Goal: Task Accomplishment & Management: Use online tool/utility

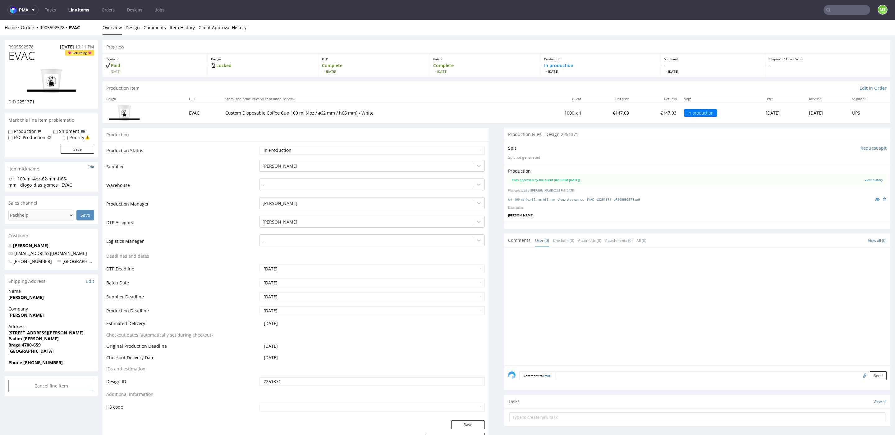
scroll to position [1, 0]
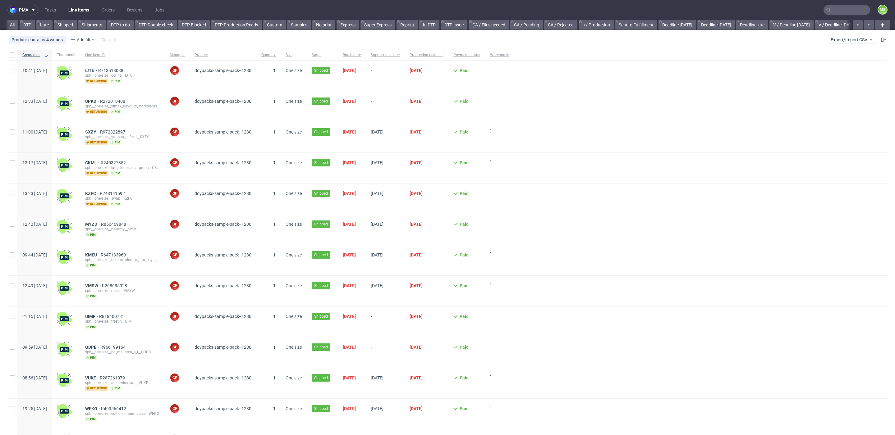
scroll to position [0, 1058]
click at [838, 13] on input "text" at bounding box center [846, 10] width 47 height 10
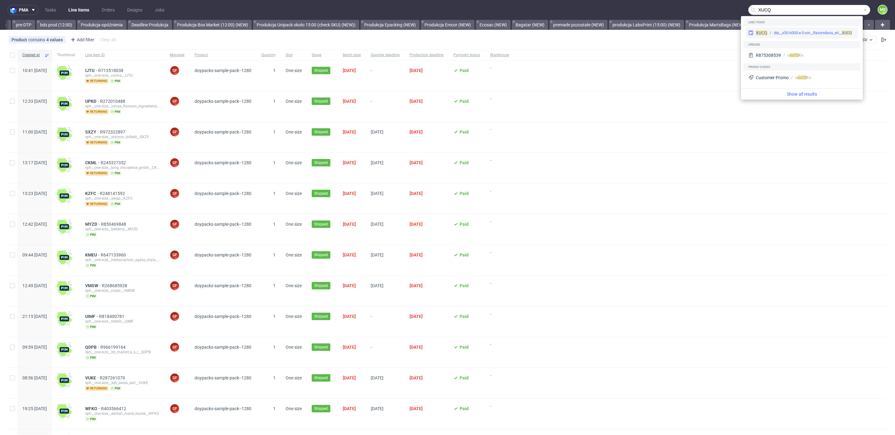
type input "XUCQ"
click at [805, 29] on div "XUCQ dlp__x50-6000-x-5-cm__flavors4you_srl__ XUCQ" at bounding box center [802, 32] width 112 height 11
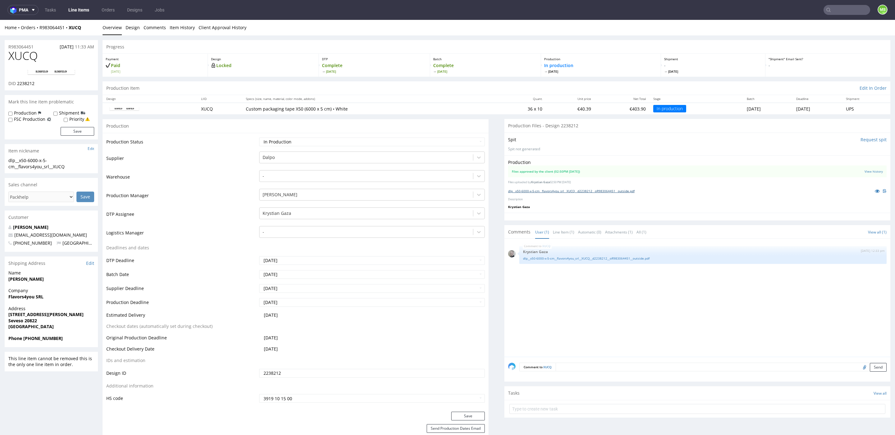
click at [556, 191] on link "dlp__x50-6000-x-5-cm__flavors4you_srl__XUCQ__d2238212__oR983064451__outside.pdf" at bounding box center [571, 191] width 126 height 4
click at [572, 259] on link "dlp__x50-6000-x-5-cm__flavors4you_srl__XUCQ__d2238212__oR983064451__outside.pdf" at bounding box center [703, 258] width 360 height 5
click at [76, 10] on link "Line Items" at bounding box center [79, 10] width 28 height 10
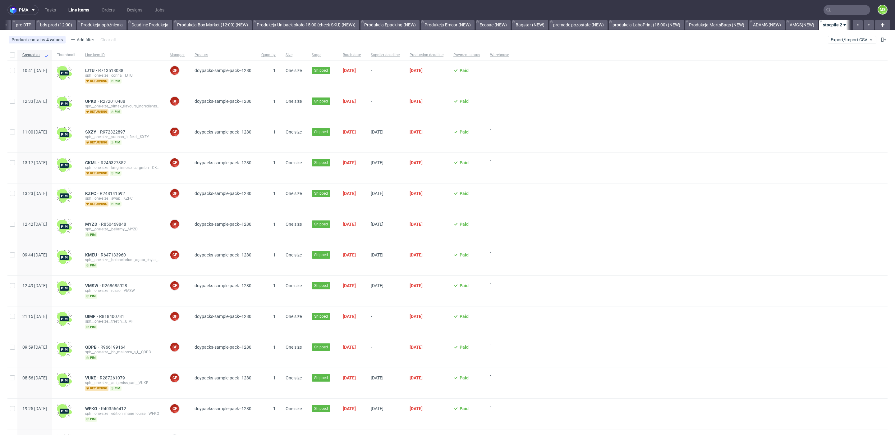
scroll to position [0, 1058]
click at [848, 38] on span "Export/Import CSV" at bounding box center [852, 39] width 43 height 5
click at [832, 65] on link "Import shipments CSV" at bounding box center [830, 65] width 73 height 10
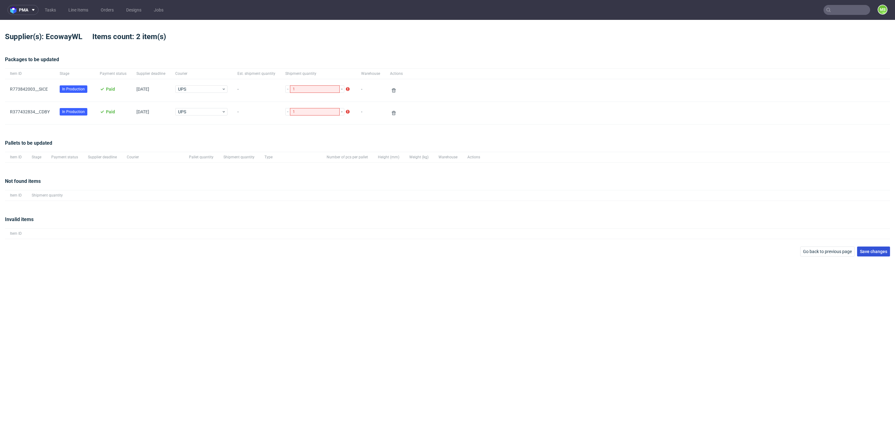
click at [872, 254] on button "Save changes" at bounding box center [873, 252] width 33 height 10
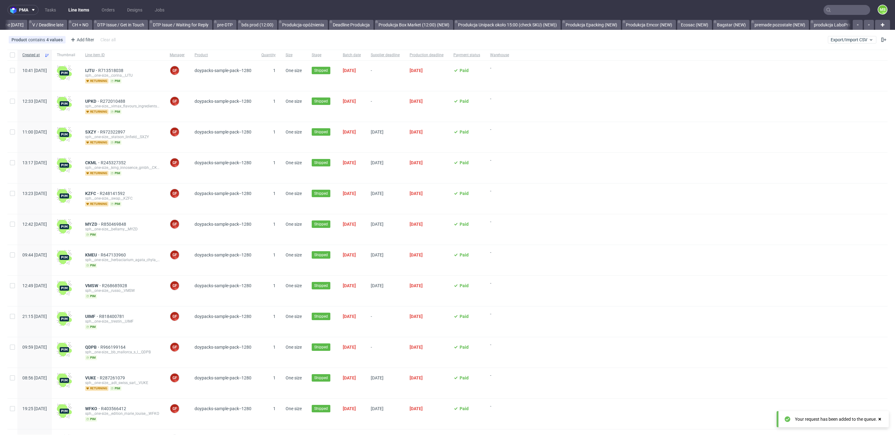
scroll to position [0, 1058]
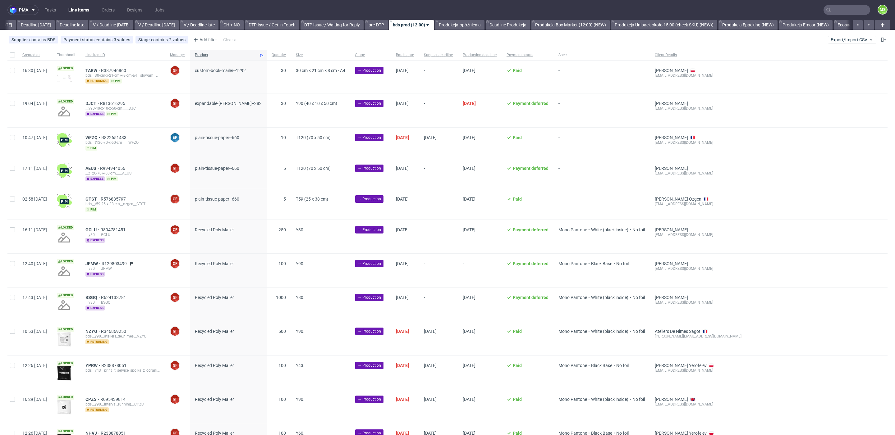
scroll to position [0, 685]
click at [840, 12] on input "text" at bounding box center [846, 10] width 47 height 10
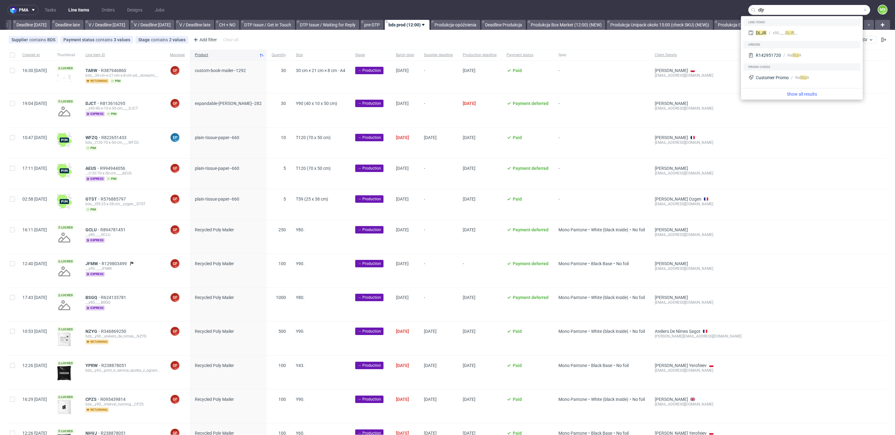
type input "dljr"
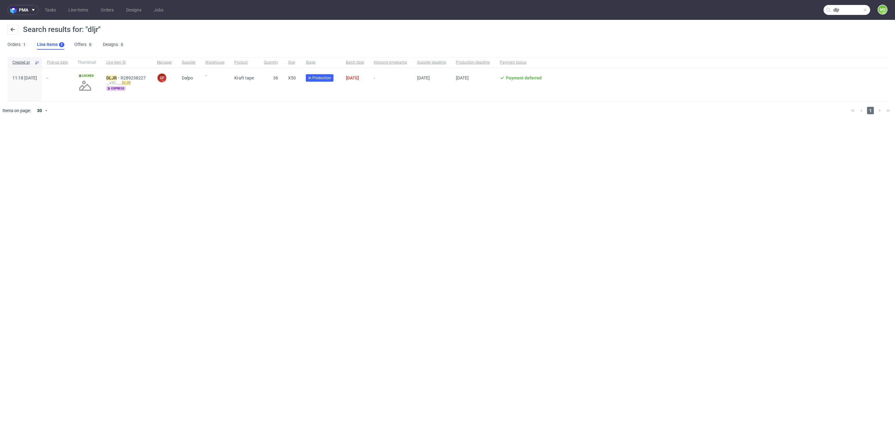
drag, startPoint x: 77, startPoint y: 85, endPoint x: 56, endPoint y: 85, distance: 21.1
click at [68, 85] on span "-" at bounding box center [57, 85] width 21 height 19
click at [147, 78] on span "R289238227" at bounding box center [134, 78] width 26 height 5
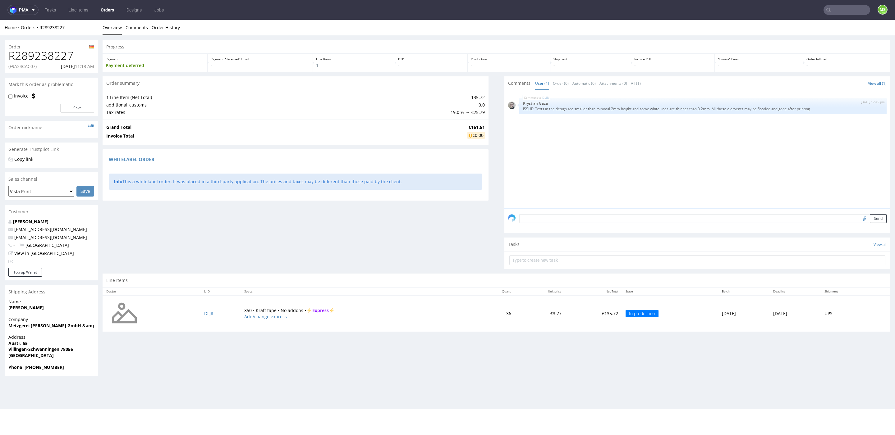
click at [516, 82] on span "Comments" at bounding box center [519, 83] width 22 height 6
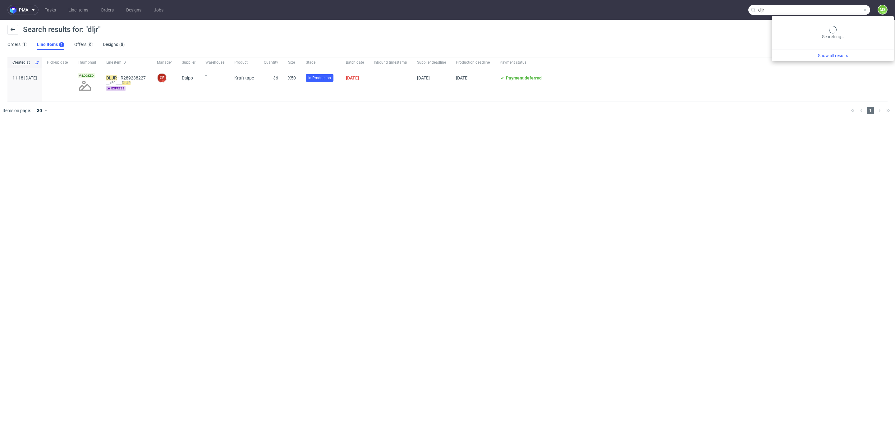
click at [845, 10] on input "dljr" at bounding box center [809, 10] width 122 height 10
type input "d"
type input "dljr"
click at [804, 31] on div "__x50____ DLJR" at bounding box center [792, 33] width 24 height 6
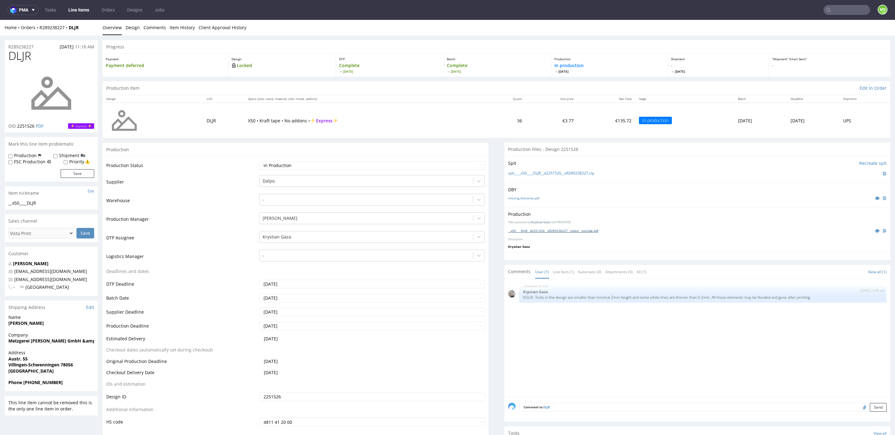
click at [561, 229] on link "__x50____DLJR__d2251526__oR289238227__latest__outside.pdf" at bounding box center [553, 231] width 90 height 4
click at [841, 10] on input "text" at bounding box center [846, 10] width 47 height 10
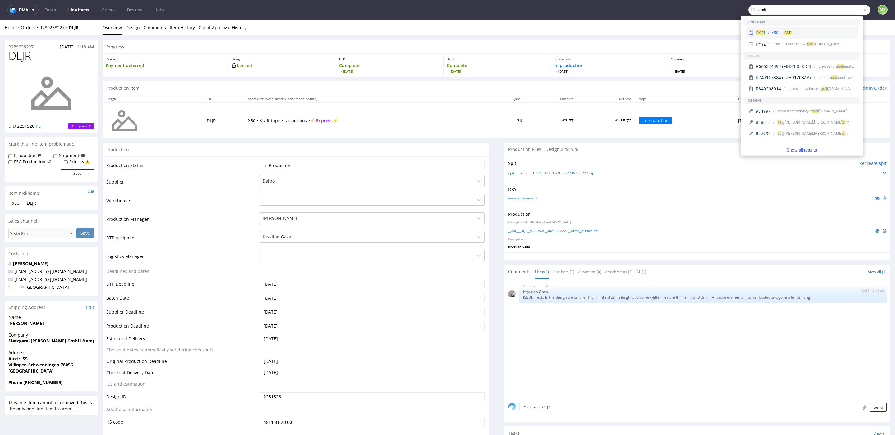
type input "gsdi"
click at [778, 35] on div "__x50____ GSDI" at bounding box center [784, 33] width 24 height 6
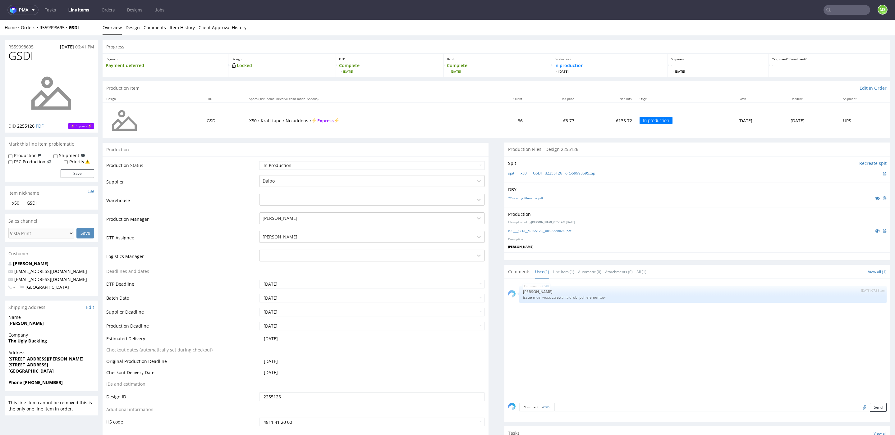
click at [847, 12] on input "text" at bounding box center [846, 10] width 47 height 10
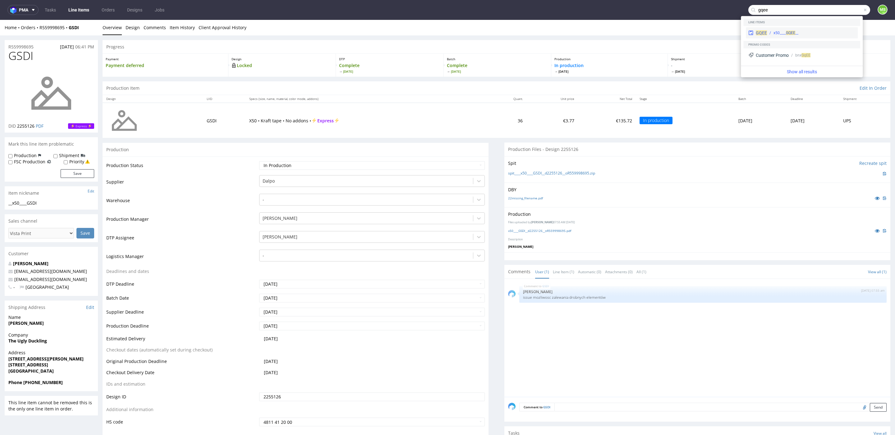
type input "gqee"
click at [786, 31] on span "GQEE" at bounding box center [790, 33] width 9 height 4
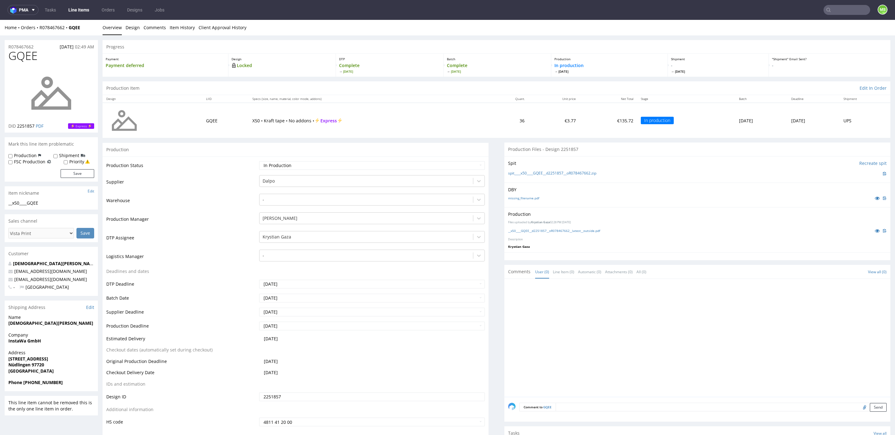
click at [845, 10] on input "text" at bounding box center [846, 10] width 47 height 10
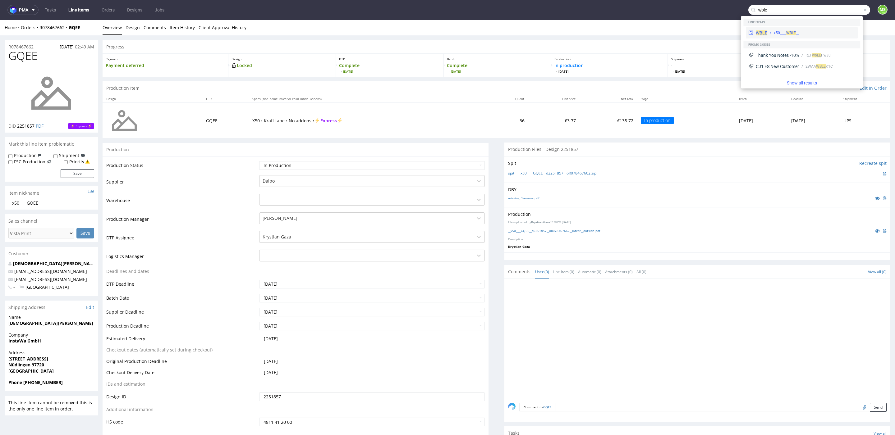
type input "wble"
drag, startPoint x: 812, startPoint y: 38, endPoint x: 812, endPoint y: 18, distance: 19.9
click at [812, 38] on div "WBLE __x50____ WBLE" at bounding box center [802, 32] width 112 height 11
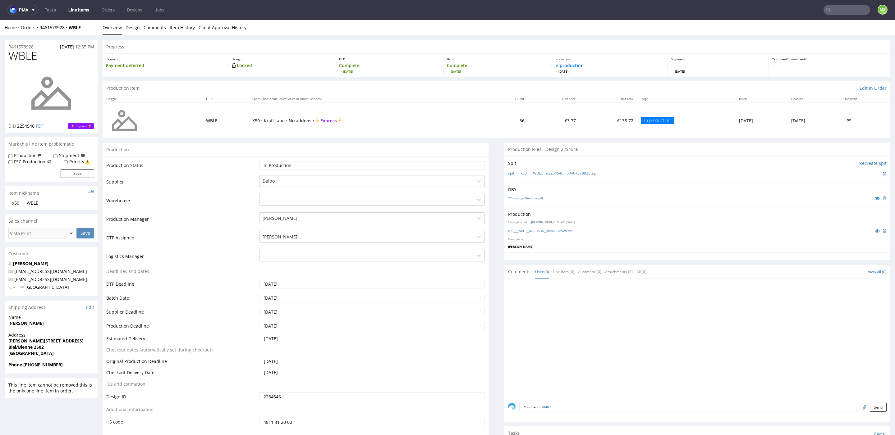
click at [831, 10] on input "text" at bounding box center [846, 10] width 47 height 10
type input "yeft"
click at [821, 29] on div "YEFT __x50____ YEFT" at bounding box center [802, 25] width 112 height 11
click at [836, 21] on div "Home Orders R094871564 YEFT Overview Design Comments Item History Client Approv…" at bounding box center [447, 28] width 895 height 16
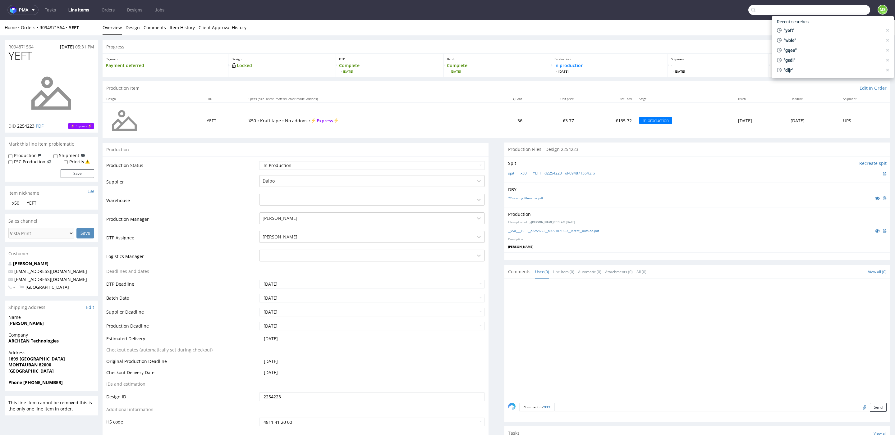
click at [837, 10] on input "text" at bounding box center [809, 10] width 122 height 10
type input "bvcs"
drag, startPoint x: 806, startPoint y: 26, endPoint x: 806, endPoint y: 6, distance: 19.9
click at [806, 26] on div "__x50____ BVCS" at bounding box center [811, 26] width 89 height 6
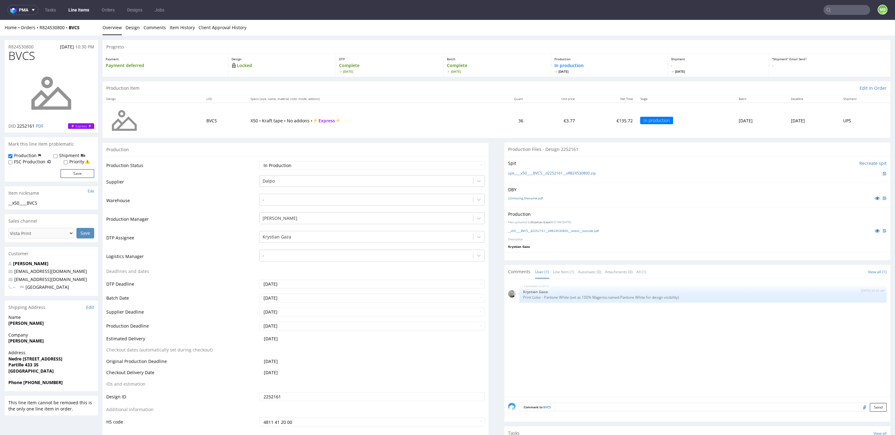
click at [838, 11] on input "text" at bounding box center [846, 10] width 47 height 10
type input "ejkz"
click at [829, 22] on div "EJKZ __x50____ EJKZ" at bounding box center [802, 25] width 112 height 11
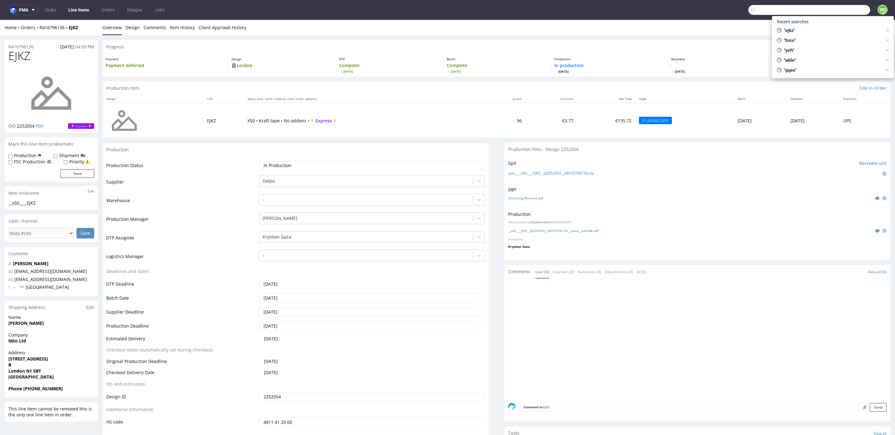
click at [846, 11] on input "text" at bounding box center [809, 10] width 122 height 10
type input "lkcg"
click at [821, 28] on div "LKCG __x50____ LKCG" at bounding box center [802, 25] width 112 height 11
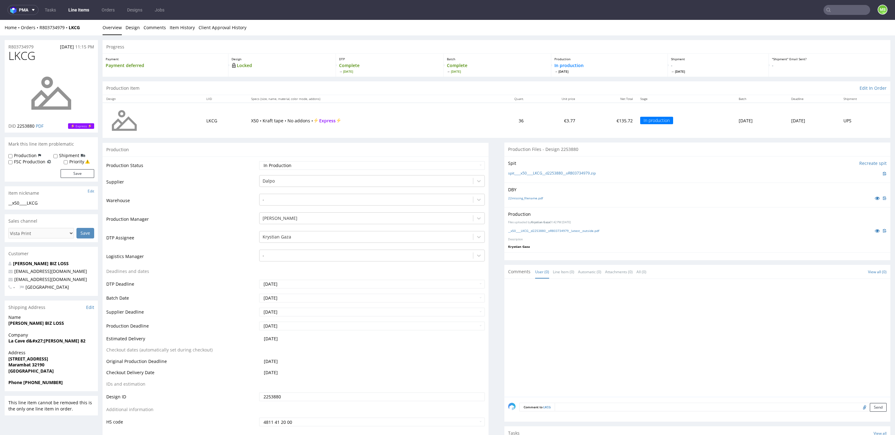
click at [844, 12] on input "text" at bounding box center [846, 10] width 47 height 10
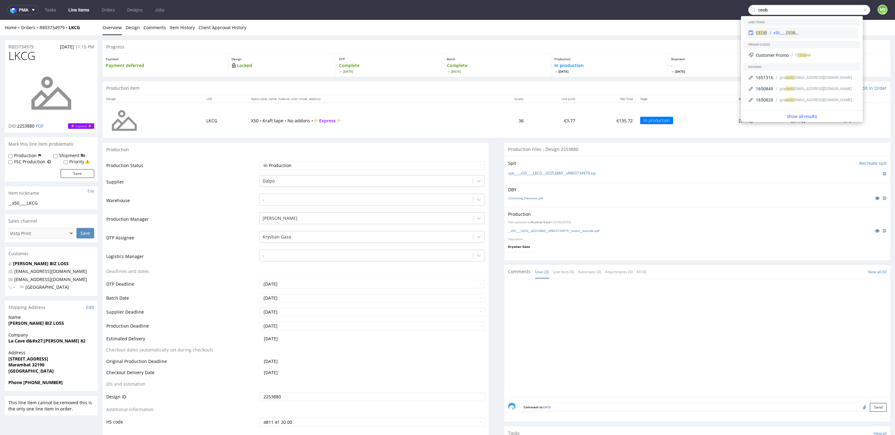
type input "ceob"
click at [801, 33] on div "__x50____ CEOB" at bounding box center [811, 33] width 88 height 6
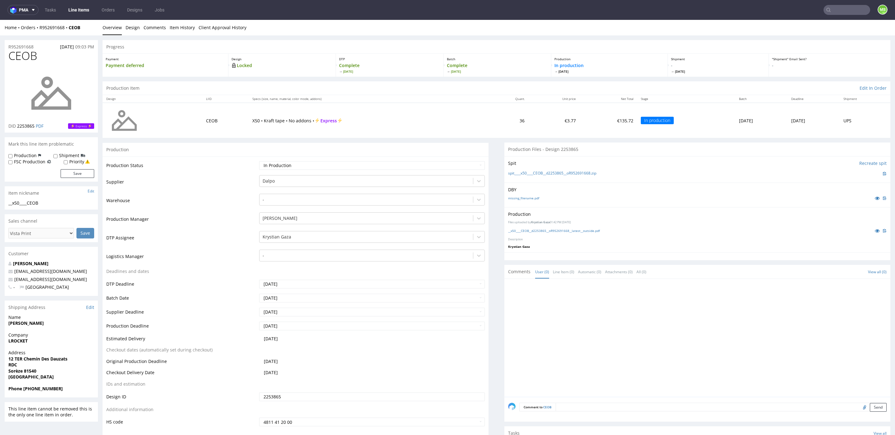
click at [834, 8] on input "text" at bounding box center [846, 10] width 47 height 10
type input "pvzu"
click at [821, 28] on div "dlp__x50__box__ PVZU" at bounding box center [811, 26] width 89 height 6
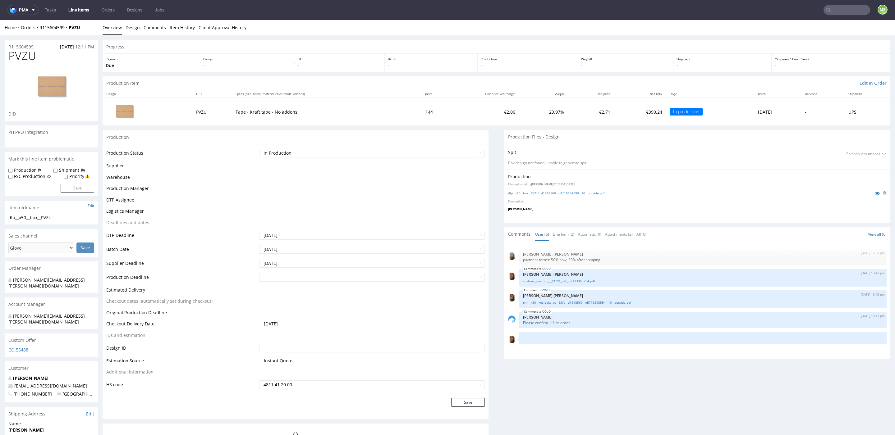
scroll to position [13, 0]
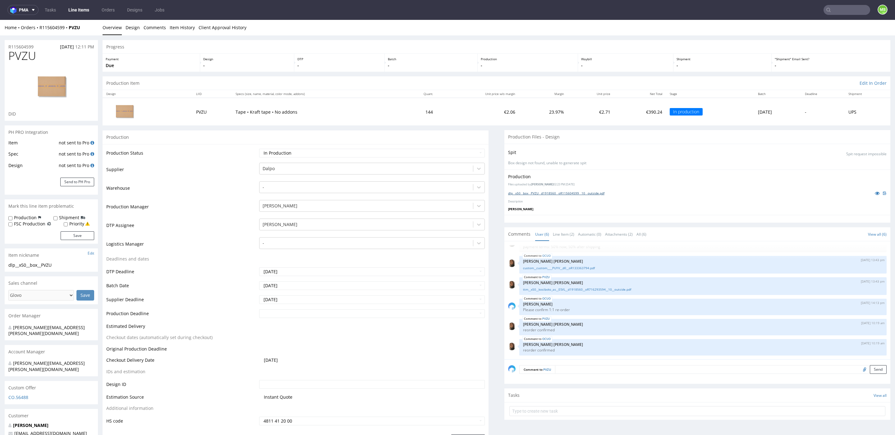
click at [531, 191] on link "dlp__x50__box__PVZU__d1918560__oR115604599__10__outside.pdf" at bounding box center [556, 193] width 96 height 4
click at [535, 290] on link "ttm__x50__kosiboks_as__ESVL__d1918560__oR716293594__10__outside.pdf" at bounding box center [703, 289] width 360 height 5
click at [838, 14] on input "text" at bounding box center [809, 10] width 122 height 10
type input "xtnc"
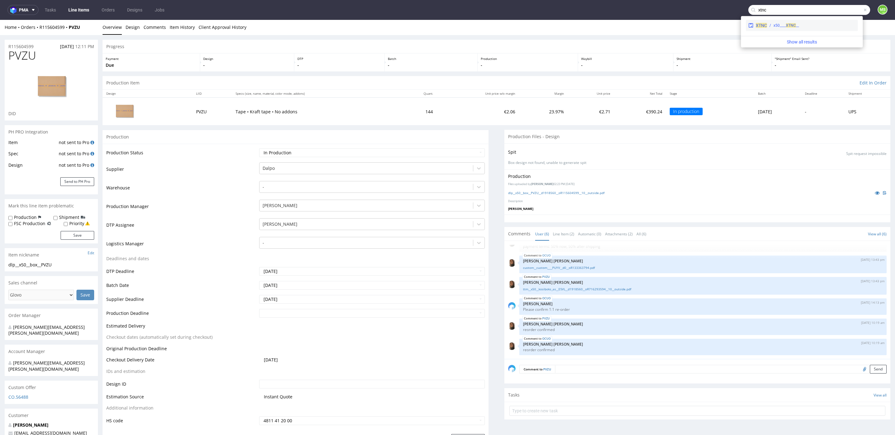
click at [788, 23] on div "__x50____ XTNC" at bounding box center [785, 26] width 25 height 6
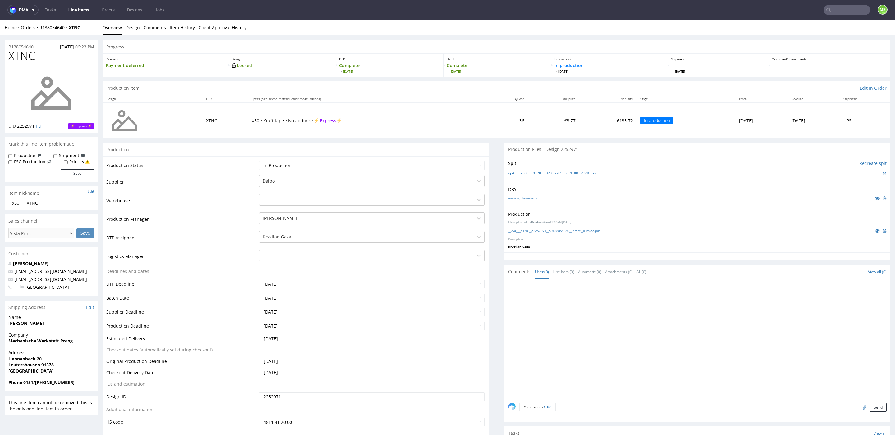
click at [840, 12] on input "text" at bounding box center [846, 10] width 47 height 10
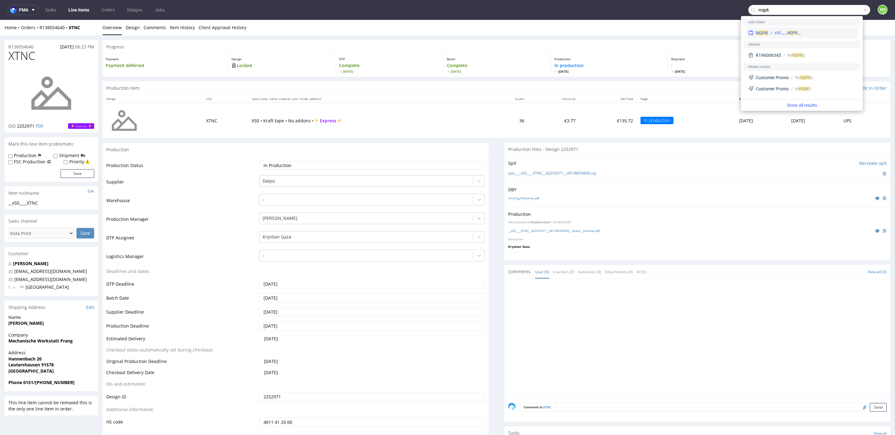
type input "mqpk"
drag, startPoint x: 819, startPoint y: 30, endPoint x: 819, endPoint y: 11, distance: 19.9
click at [819, 30] on div "__x50____ MQPK" at bounding box center [811, 33] width 87 height 6
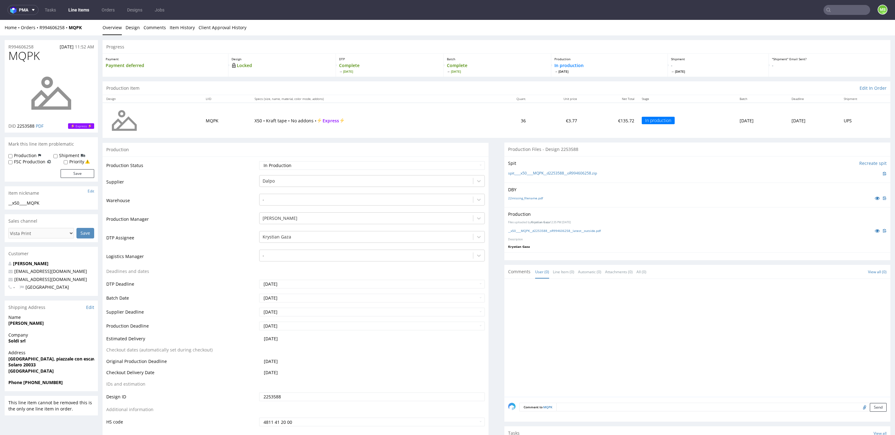
drag, startPoint x: 822, startPoint y: 12, endPoint x: 822, endPoint y: 16, distance: 4.7
click at [826, 12] on icon at bounding box center [828, 9] width 5 height 5
click at [847, 10] on input "text" at bounding box center [846, 10] width 47 height 10
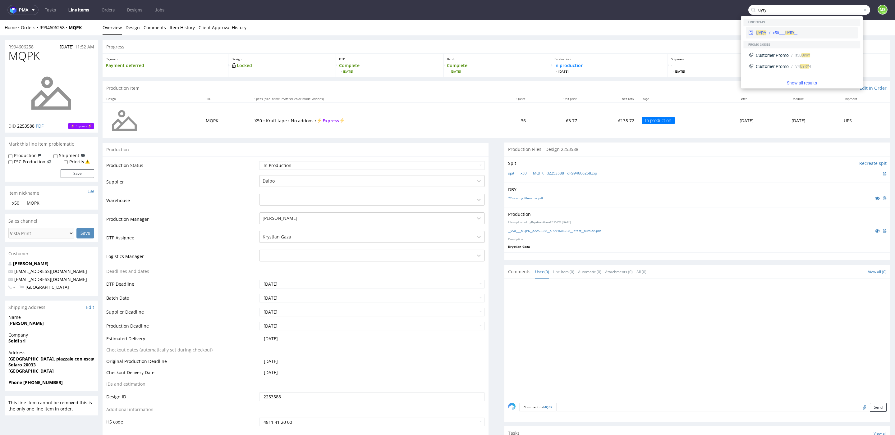
type input "uyry"
click at [831, 36] on div "UYRY __x50____ UYRY" at bounding box center [802, 32] width 112 height 11
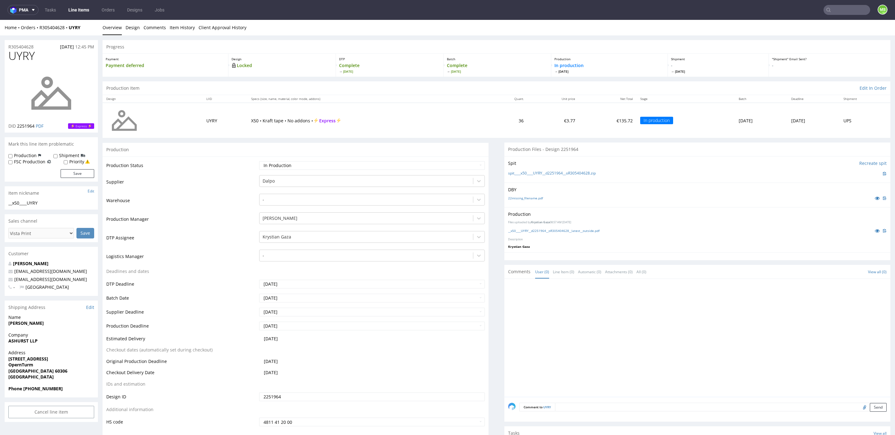
click at [847, 11] on input "text" at bounding box center [846, 10] width 47 height 10
click at [817, 9] on input "text" at bounding box center [809, 10] width 122 height 10
type input "bbsa"
click at [826, 23] on div "dlp__x50-6000-x-5-cm____ BBSA" at bounding box center [811, 26] width 89 height 6
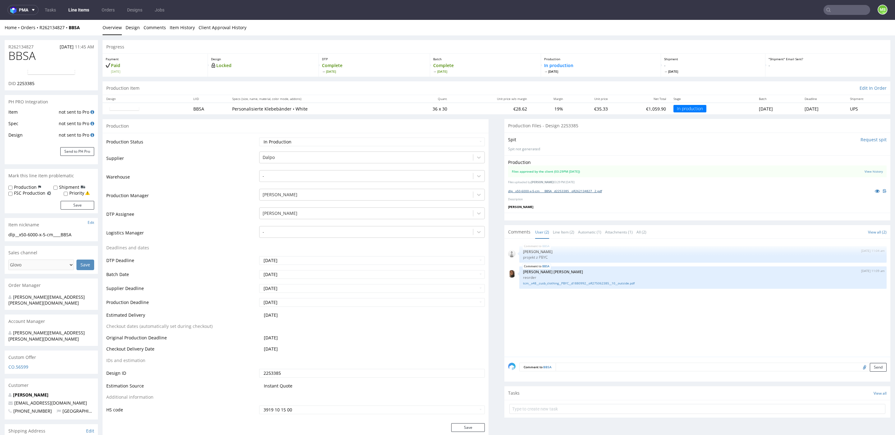
click at [539, 190] on link "dlp__x50-6000-x-5-cm____BBSA__d2253385__oR262134827__2.pdf" at bounding box center [555, 191] width 94 height 4
click at [547, 284] on link "tcm__x48__cusb_clothing__PBYC__d1880992__oR275062385__10__outside.pdf" at bounding box center [703, 283] width 360 height 5
click at [834, 10] on input "text" at bounding box center [846, 10] width 47 height 10
type input "gwjv"
click at [824, 23] on div "dlp__x50-6000-x-5-cm__sam_leisure__ GWJV" at bounding box center [810, 26] width 73 height 6
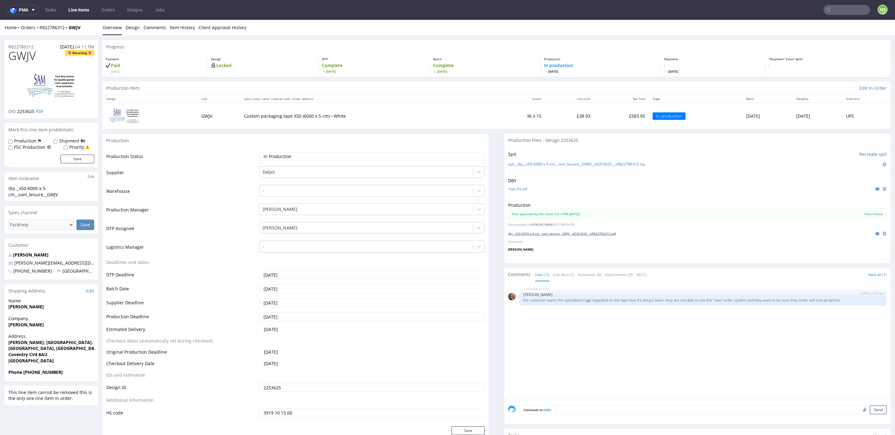
click at [532, 231] on link "dlp__x50-6000-x-5-cm__sam_leisure__GWJV__d2253625__oR822786312.pdf" at bounding box center [562, 233] width 108 height 4
drag, startPoint x: 845, startPoint y: 300, endPoint x: 539, endPoint y: 293, distance: 305.5
click at [539, 292] on div "GWJV 28th Aug 25 | 13:54 pm Matteo Corsico the customer wants the uploaded imag…" at bounding box center [702, 297] width 367 height 16
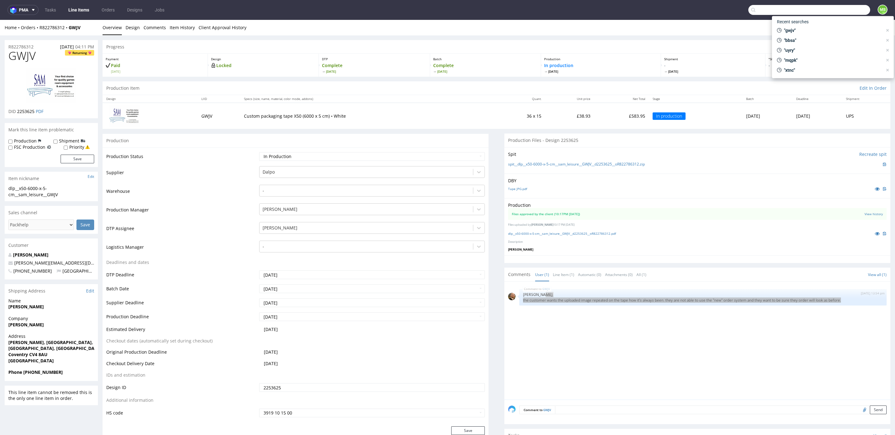
click at [844, 11] on input "text" at bounding box center [809, 10] width 122 height 10
type input "mxyk"
click at [809, 28] on div "dlp__x50-6000-x-5-cm____ MXYK" at bounding box center [800, 26] width 53 height 6
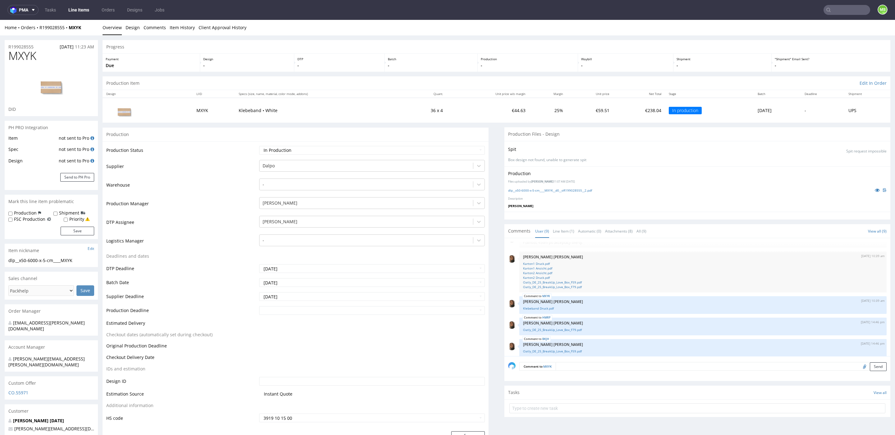
scroll to position [114, 0]
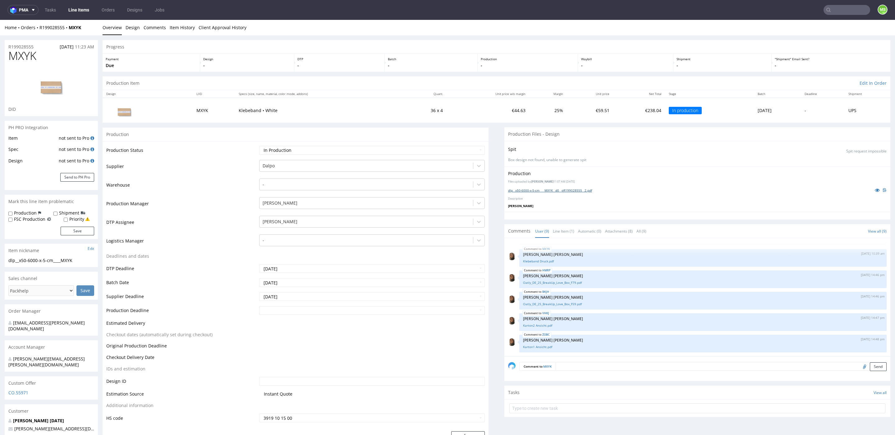
click at [545, 190] on link "dlp__x50-6000-x-5-cm____MXYK__d0__oR199028555__2.pdf" at bounding box center [550, 190] width 84 height 4
click at [847, 15] on nav "pma Tasks Line Items Orders Designs Jobs MS" at bounding box center [447, 10] width 895 height 20
click at [847, 13] on input "text" at bounding box center [846, 10] width 47 height 10
type input "zbci"
drag, startPoint x: 817, startPoint y: 33, endPoint x: 817, endPoint y: 13, distance: 19.9
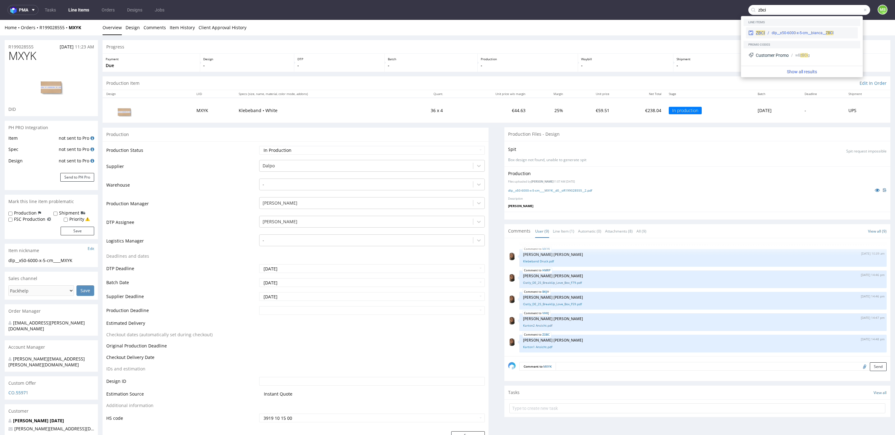
click at [817, 33] on div "dlp__x50-6000-x-5-cm__bianca__ ZBCI" at bounding box center [803, 33] width 62 height 6
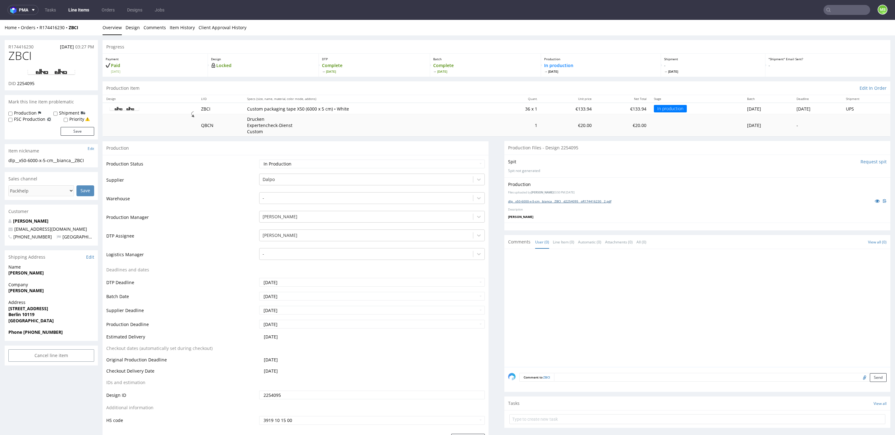
click at [593, 200] on link "dlp__x50-6000-x-5-cm__bianca__ZBCI__d2254095__oR174416230__2.pdf" at bounding box center [559, 201] width 103 height 4
click at [845, 11] on input "text" at bounding box center [809, 10] width 122 height 10
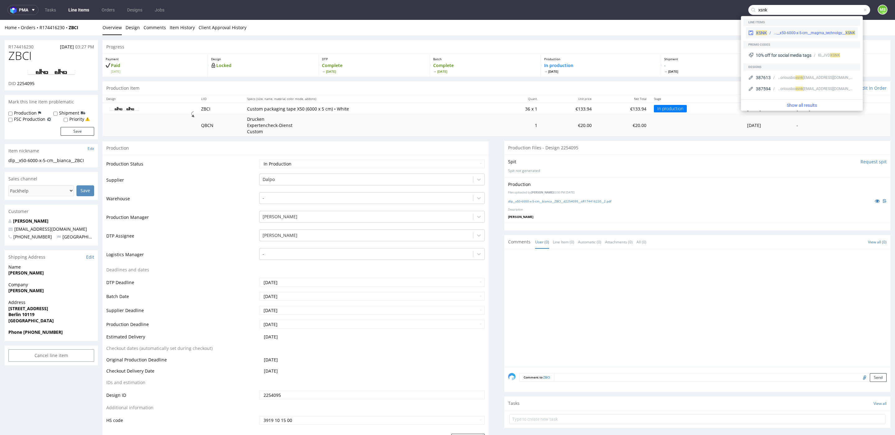
type input "xsnk"
click at [832, 33] on div "dlp__x50-6000-x-5-cm__magma_technolgy__ XSNK" at bounding box center [814, 33] width 82 height 6
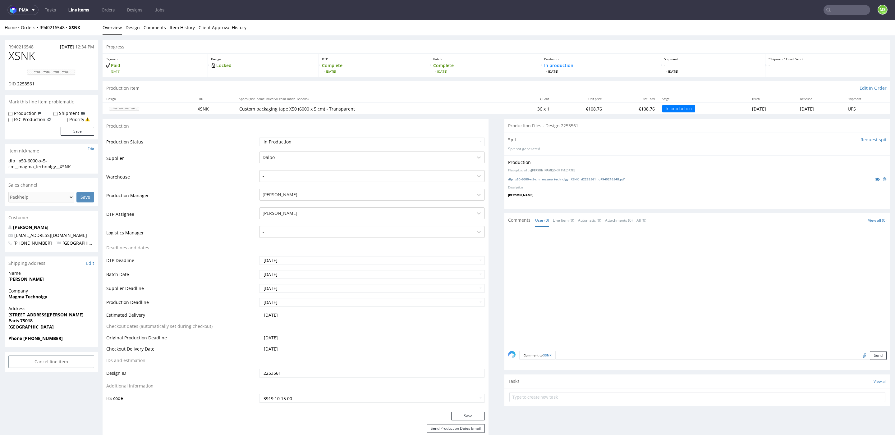
click at [566, 177] on link "dlp__x50-6000-x-5-cm__magma_technolgy__XSNK__d2253561__oR940216548.pdf" at bounding box center [566, 179] width 117 height 4
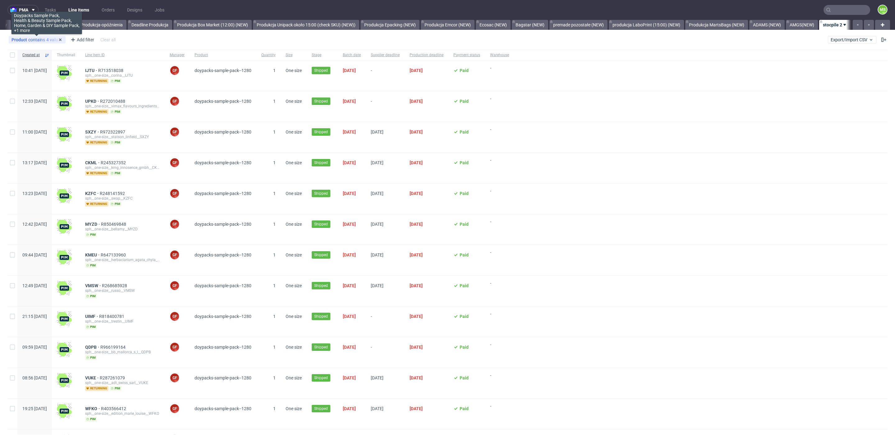
click at [36, 40] on span "contains" at bounding box center [37, 39] width 18 height 5
click at [371, 42] on div "Product contains 4 values Doypacks Sample Pack, Health & Beauty Sample Pack, Ho…" at bounding box center [447, 39] width 895 height 15
click at [837, 41] on span "Export/Import CSV" at bounding box center [852, 39] width 43 height 5
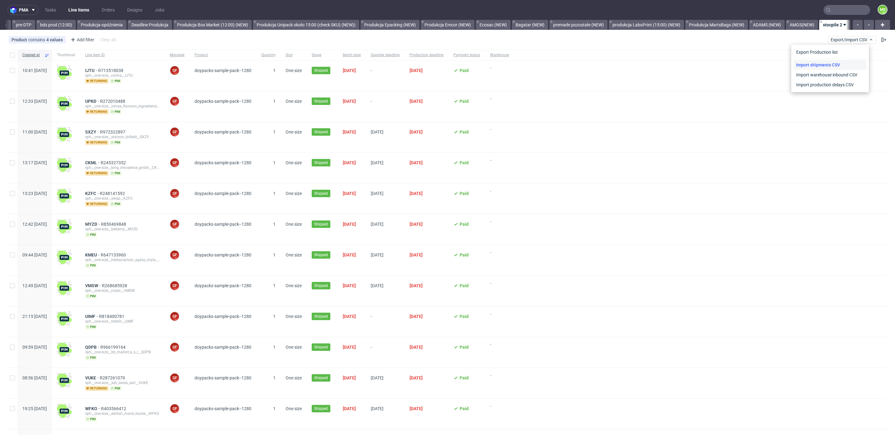
click at [827, 63] on link "Import shipments CSV" at bounding box center [830, 65] width 73 height 10
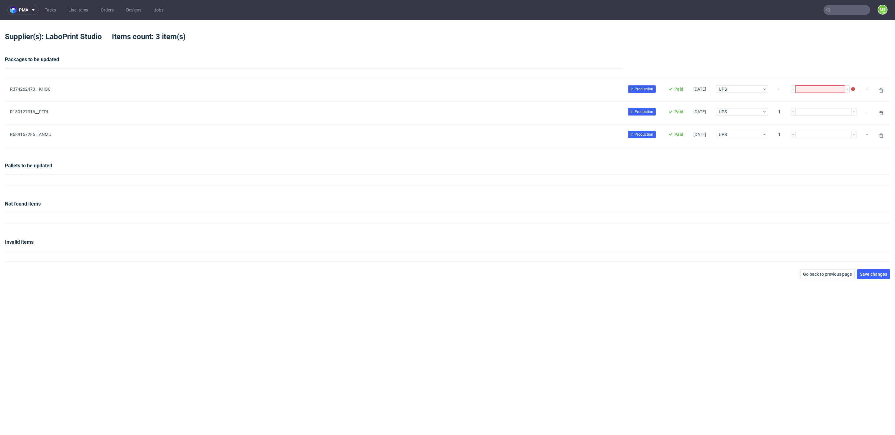
type input "1"
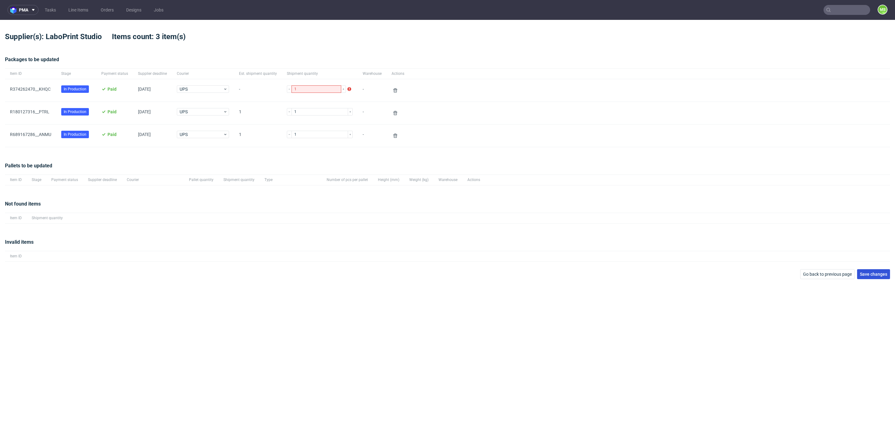
click at [877, 276] on span "Save changes" at bounding box center [873, 274] width 27 height 4
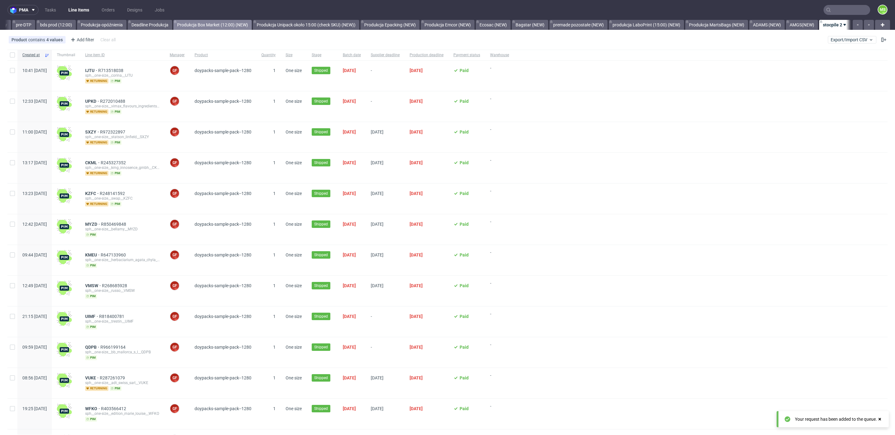
scroll to position [0, 1058]
click at [841, 38] on span "Export/Import CSV" at bounding box center [852, 39] width 43 height 5
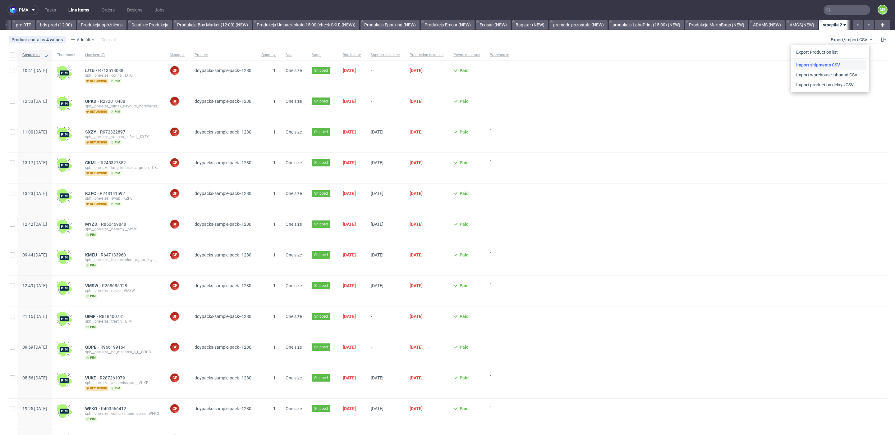
click at [836, 64] on link "Import shipments CSV" at bounding box center [830, 65] width 73 height 10
